Goal: Transaction & Acquisition: Purchase product/service

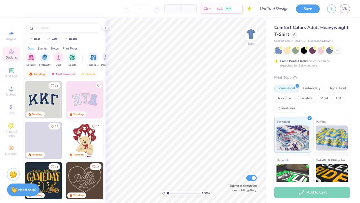
click at [283, 36] on span "Comfort Colors Adult Heavyweight T-Shirt" at bounding box center [311, 31] width 74 height 13
click at [296, 33] on div at bounding box center [294, 34] width 6 height 6
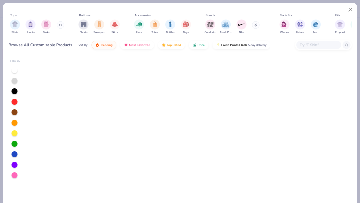
scroll to position [1154, 0]
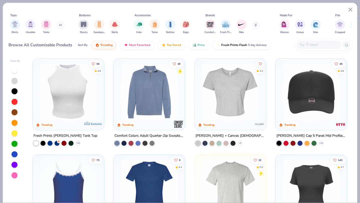
click at [311, 46] on input "text" at bounding box center [318, 45] width 39 height 6
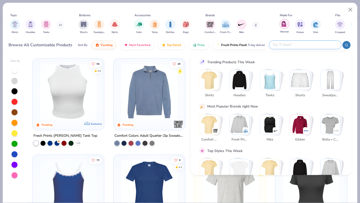
click at [285, 24] on img "filter for Women" at bounding box center [285, 24] width 6 height 6
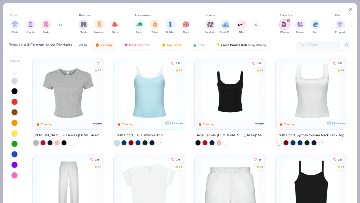
click at [310, 44] on input "text" at bounding box center [318, 45] width 39 height 6
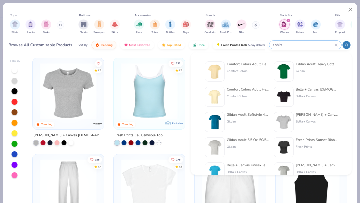
type input "t shirt"
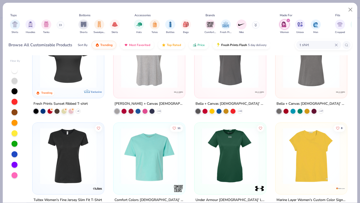
scroll to position [133, 0]
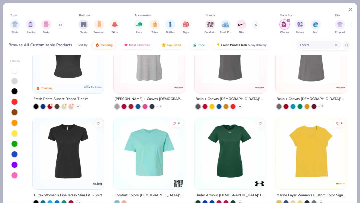
click at [240, 104] on icon at bounding box center [240, 106] width 4 height 4
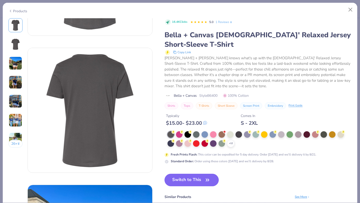
scroll to position [128, 0]
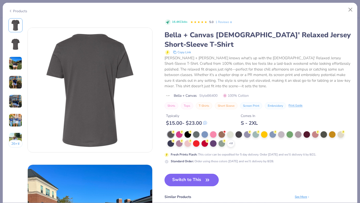
click at [15, 44] on img at bounding box center [16, 44] width 12 height 12
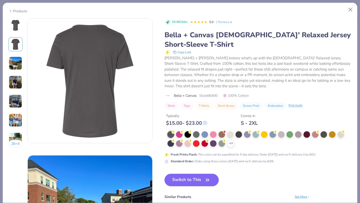
click at [15, 61] on img at bounding box center [16, 64] width 14 height 14
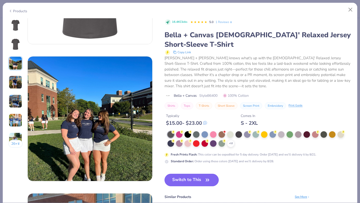
scroll to position [274, 0]
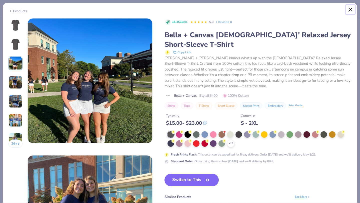
click at [352, 8] on button "Close" at bounding box center [351, 10] width 10 height 10
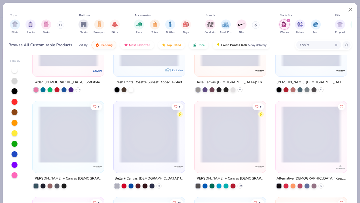
scroll to position [564, 0]
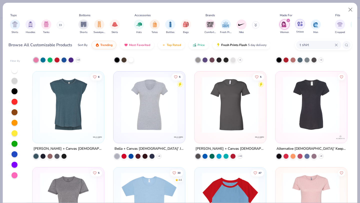
click at [300, 26] on img "filter for Unisex" at bounding box center [300, 24] width 6 height 6
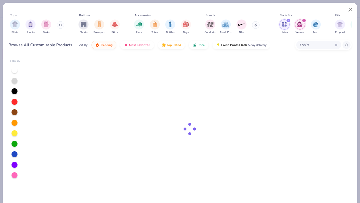
click at [288, 24] on div "filter for Unisex" at bounding box center [285, 25] width 10 height 10
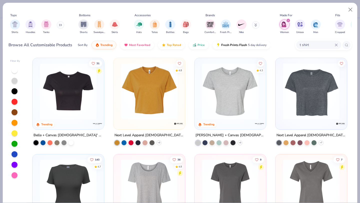
click at [287, 25] on div "filter for Women" at bounding box center [285, 25] width 10 height 10
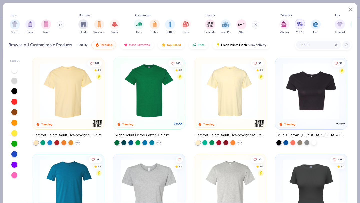
click at [298, 24] on img "filter for Unisex" at bounding box center [300, 24] width 6 height 6
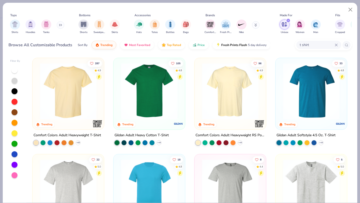
scroll to position [5, 0]
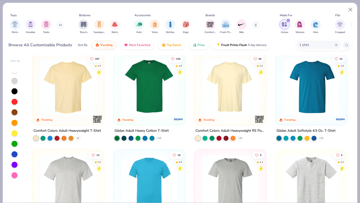
click at [80, 137] on div "+ 60" at bounding box center [78, 138] width 5 height 5
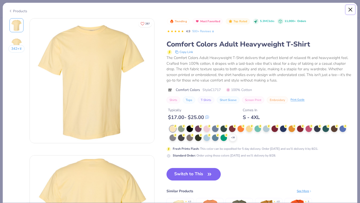
click at [351, 9] on button "Close" at bounding box center [351, 10] width 10 height 10
click at [349, 11] on button "Close" at bounding box center [351, 10] width 10 height 10
click at [348, 14] on button "Close" at bounding box center [351, 10] width 10 height 10
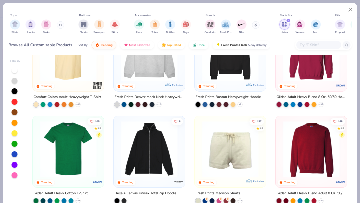
scroll to position [39, 0]
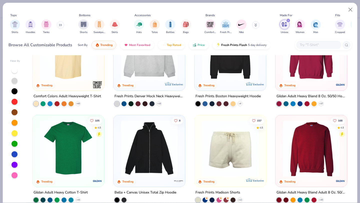
click at [307, 43] on input "text" at bounding box center [318, 45] width 39 height 6
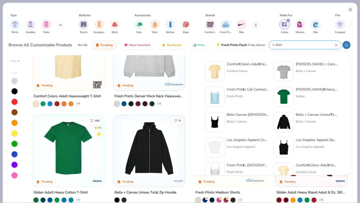
type input "t shirt"
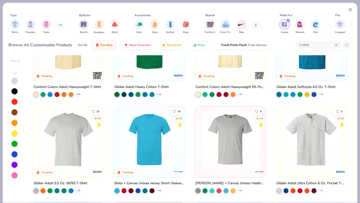
scroll to position [58, 0]
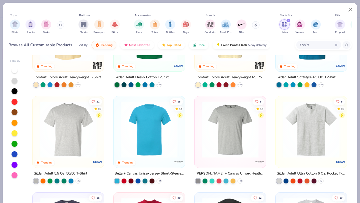
click at [222, 144] on img at bounding box center [231, 129] width 62 height 57
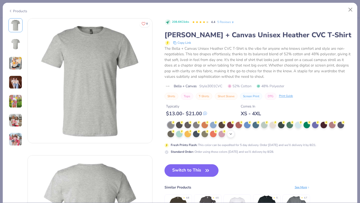
click at [230, 136] on icon at bounding box center [231, 134] width 4 height 4
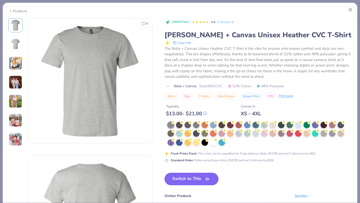
click at [231, 142] on div at bounding box center [260, 134] width 184 height 25
click at [215, 143] on div at bounding box center [213, 142] width 7 height 7
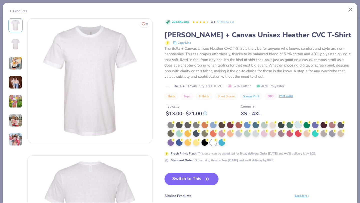
click at [298, 127] on div at bounding box center [298, 124] width 7 height 7
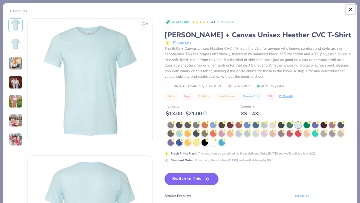
click at [352, 10] on button "Close" at bounding box center [351, 10] width 10 height 10
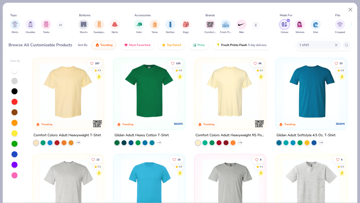
click at [226, 95] on img at bounding box center [231, 91] width 62 height 57
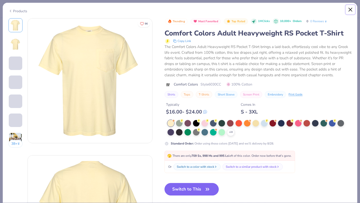
click at [352, 10] on button "Close" at bounding box center [351, 10] width 10 height 10
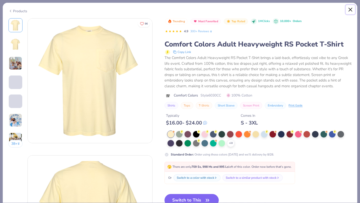
click at [349, 12] on button "Close" at bounding box center [351, 10] width 10 height 10
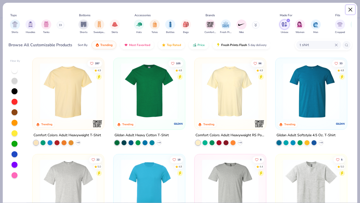
click at [353, 9] on button "Close" at bounding box center [351, 10] width 10 height 10
